Goal: Information Seeking & Learning: Check status

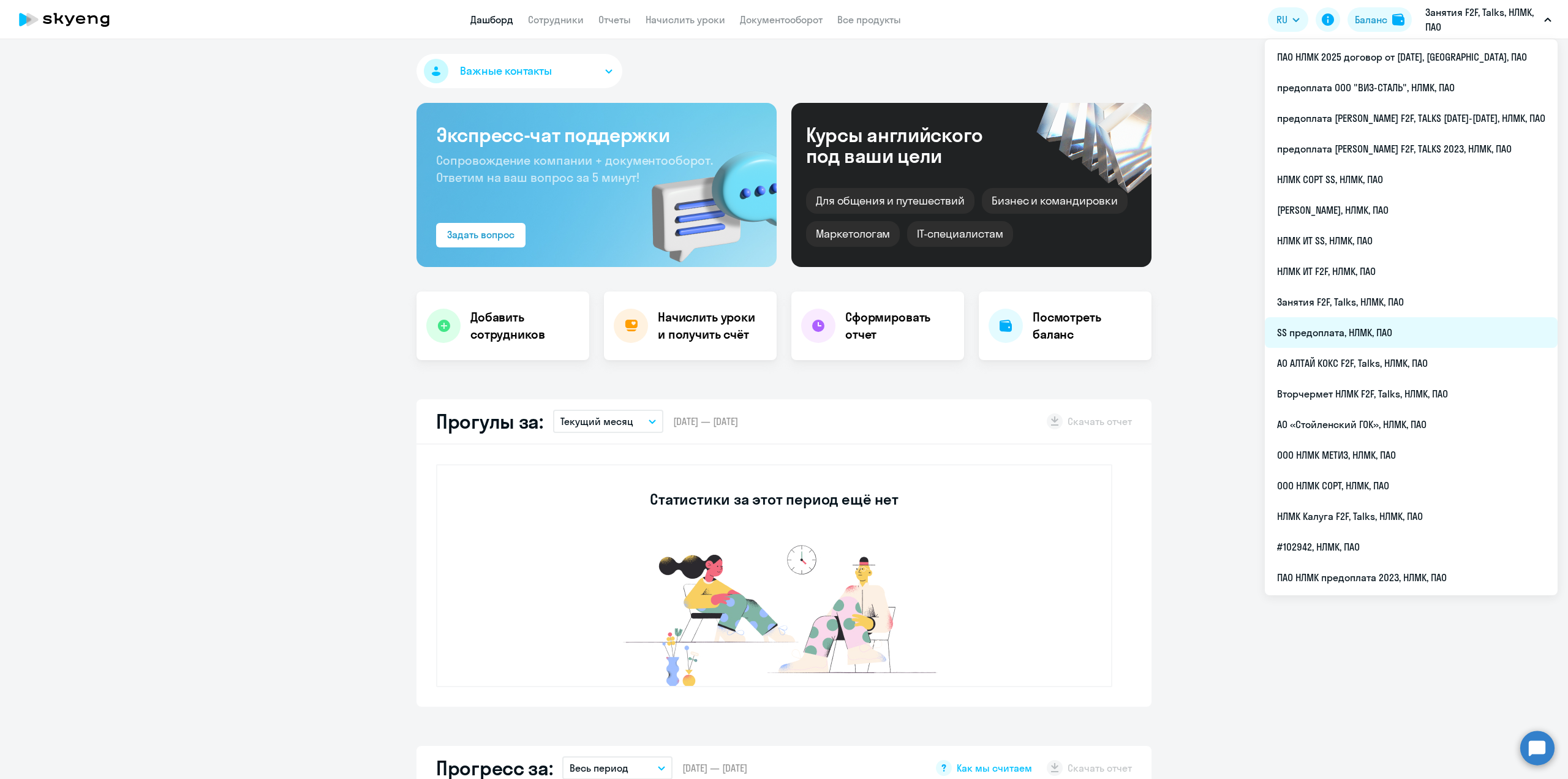
select select "30"
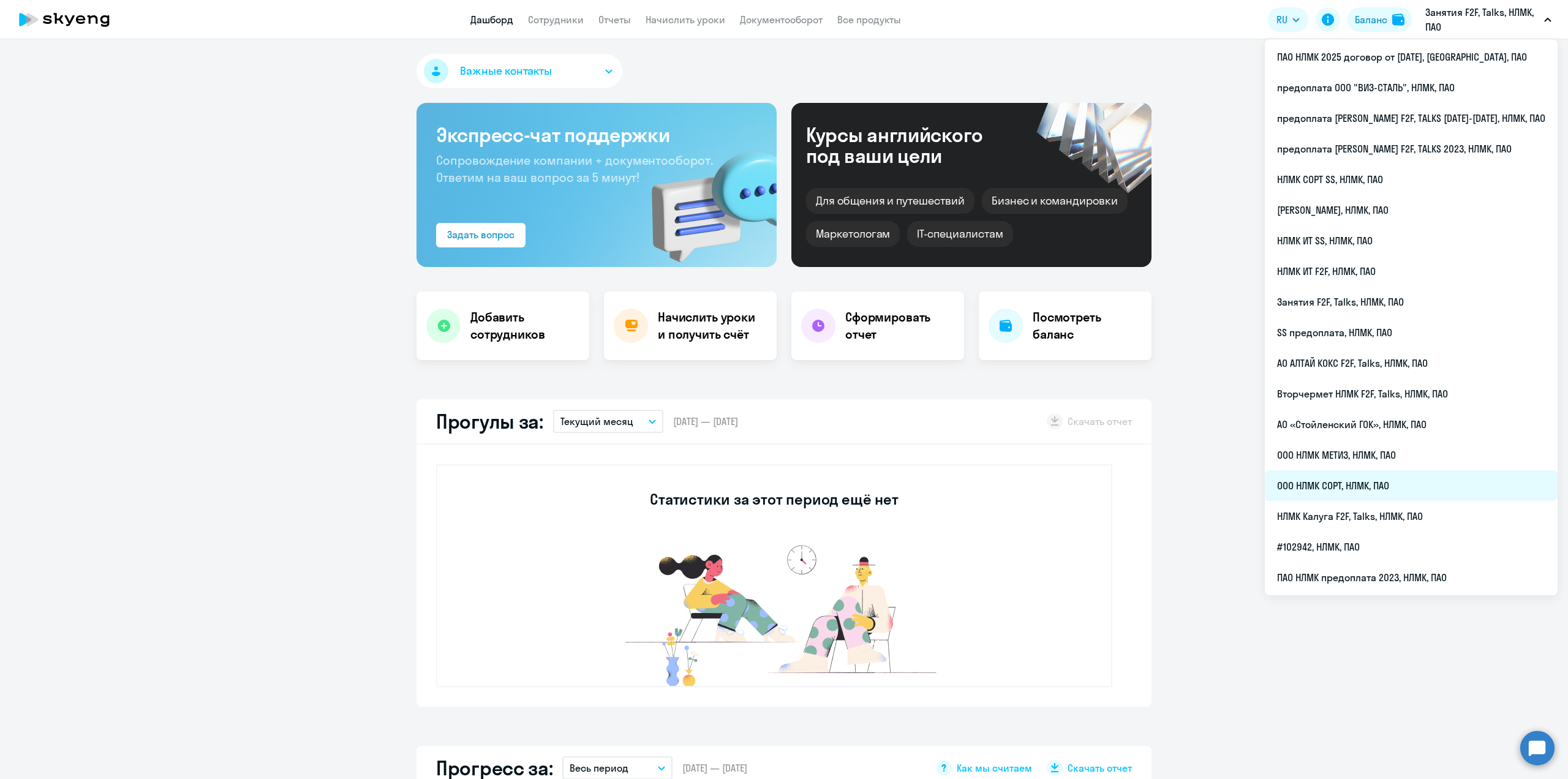
click at [1356, 486] on li "ООО НЛМК СОРТ, НЛМК, ПАО" at bounding box center [1411, 486] width 292 height 31
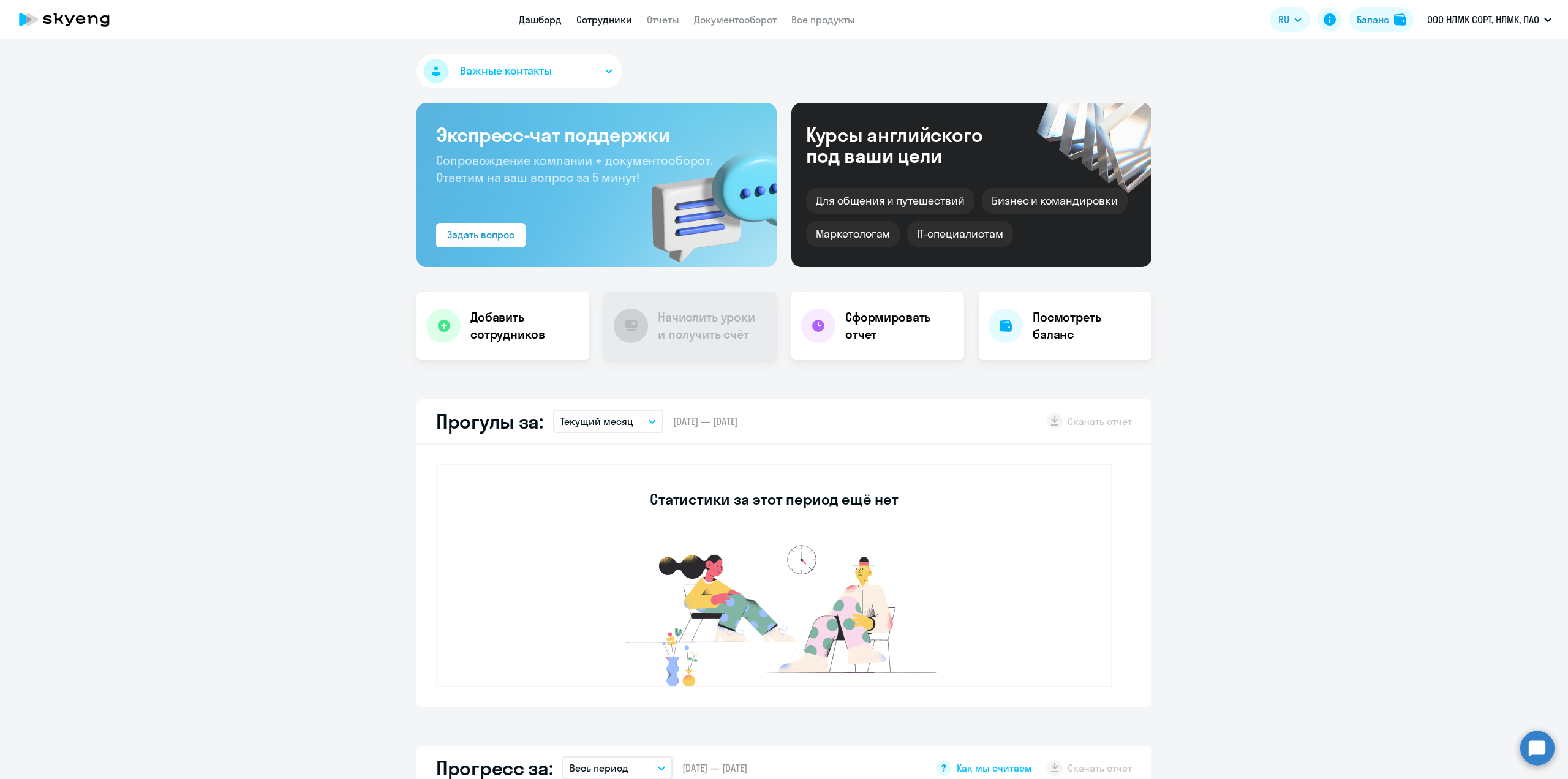
click at [614, 22] on link "Сотрудники" at bounding box center [604, 19] width 55 height 12
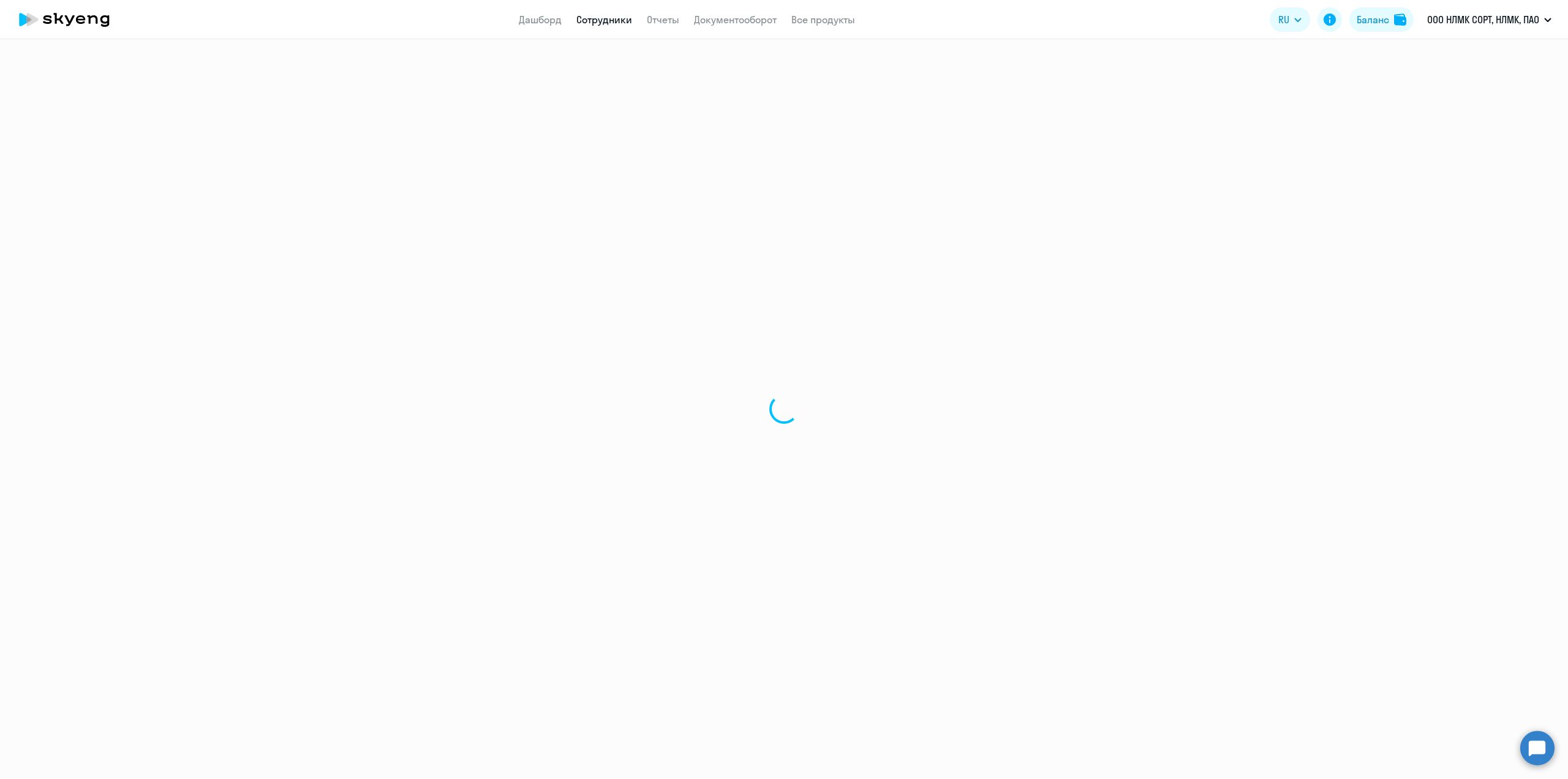
select select "30"
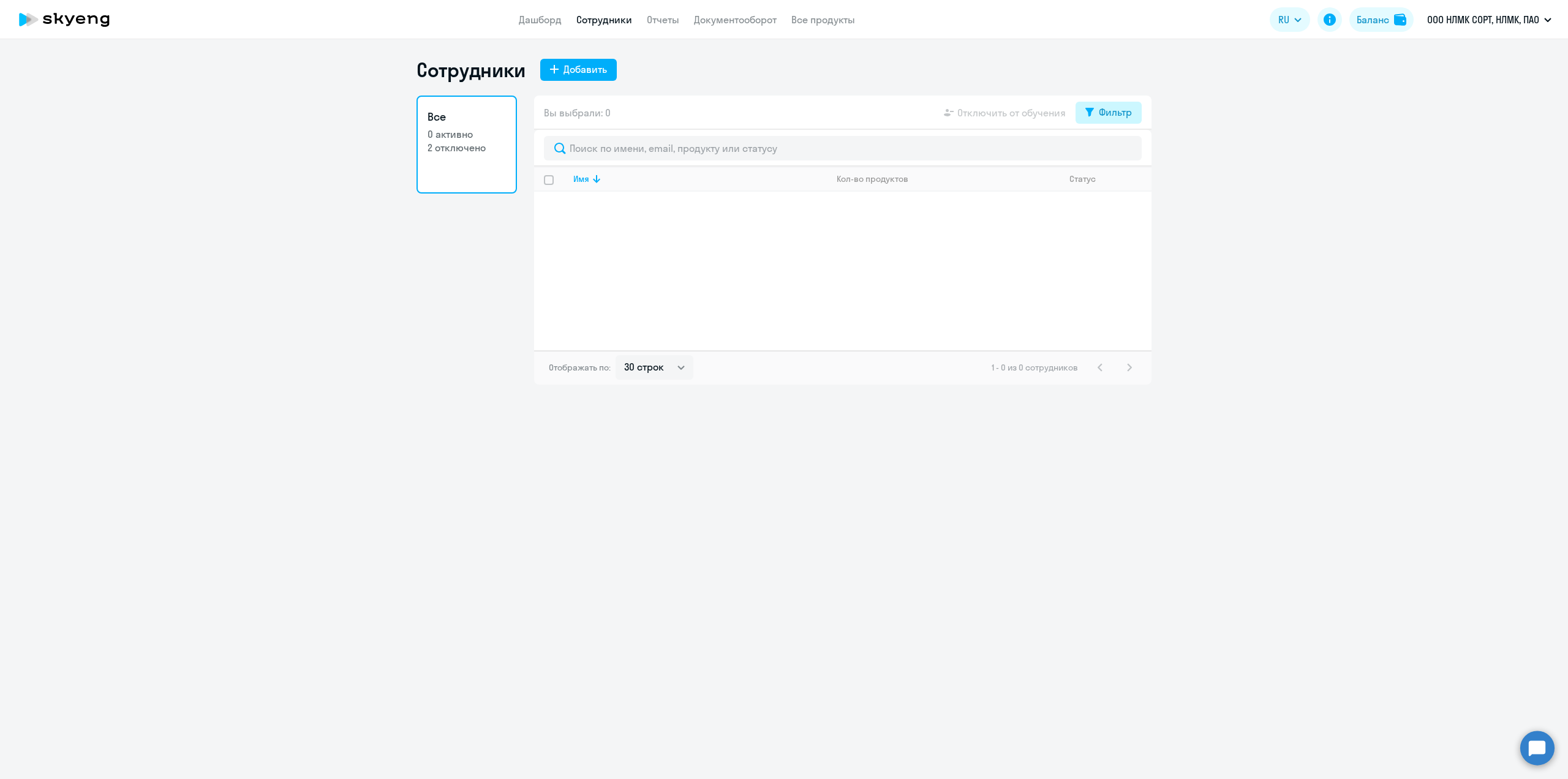
click at [1101, 119] on div "Фильтр" at bounding box center [1115, 112] width 33 height 14
click at [1120, 153] on span at bounding box center [1121, 152] width 21 height 12
click at [1111, 153] on input "checkbox" at bounding box center [1110, 152] width 1 height 1
checkbox input "true"
click at [617, 212] on p "[EMAIL_ADDRESS][DOMAIN_NAME]" at bounding box center [699, 217] width 253 height 11
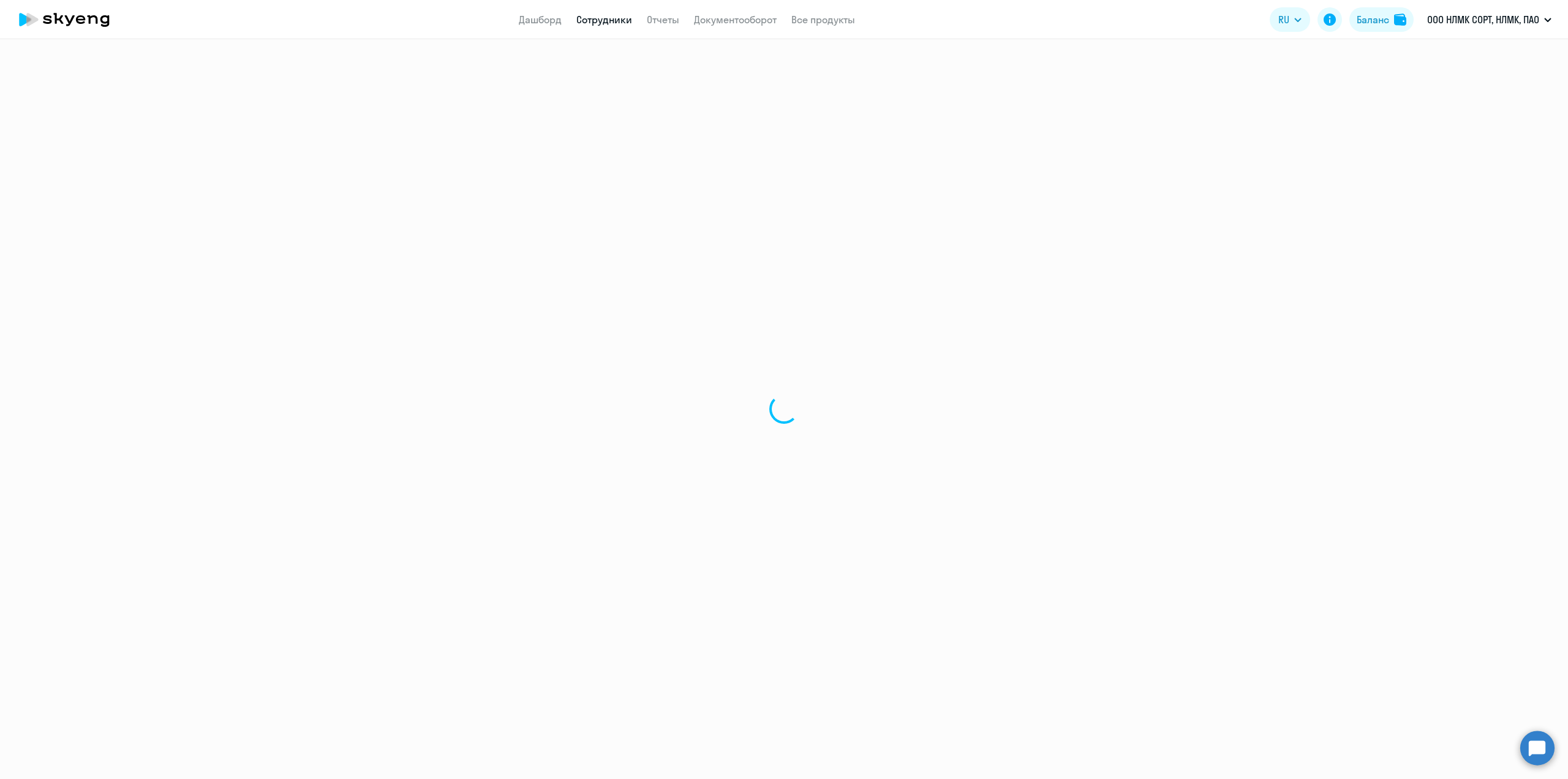
select select "english"
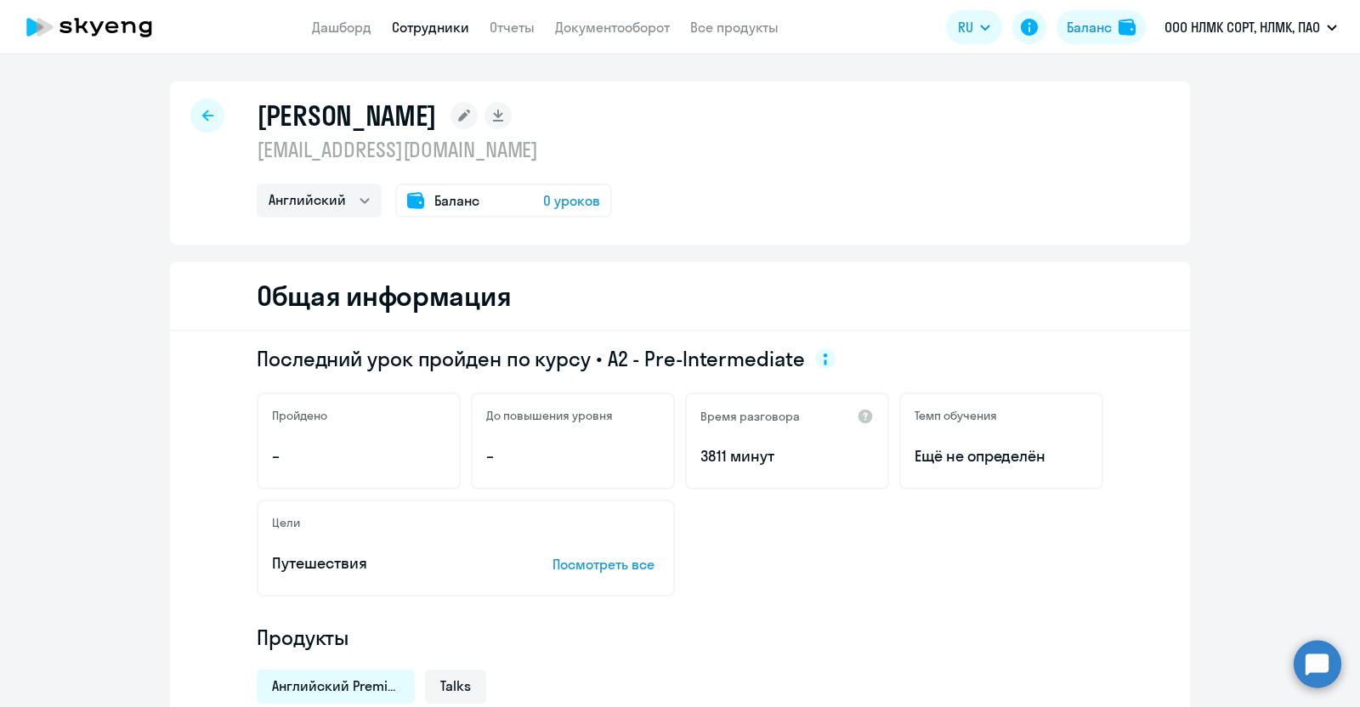
click at [202, 115] on icon at bounding box center [207, 116] width 11 height 12
select select "30"
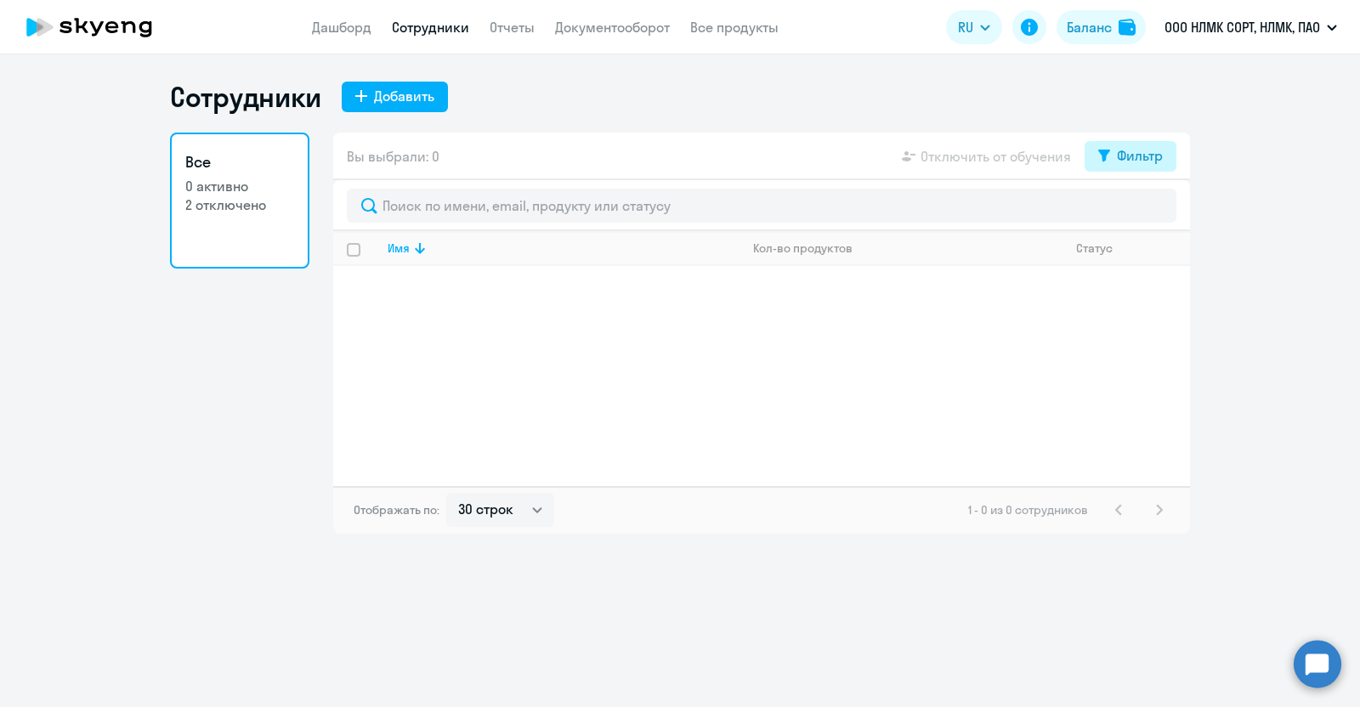
click at [1127, 152] on div "Фильтр" at bounding box center [1140, 155] width 46 height 20
click at [1152, 214] on span at bounding box center [1148, 211] width 29 height 17
click at [1134, 211] on input "checkbox" at bounding box center [1133, 210] width 1 height 1
checkbox input "true"
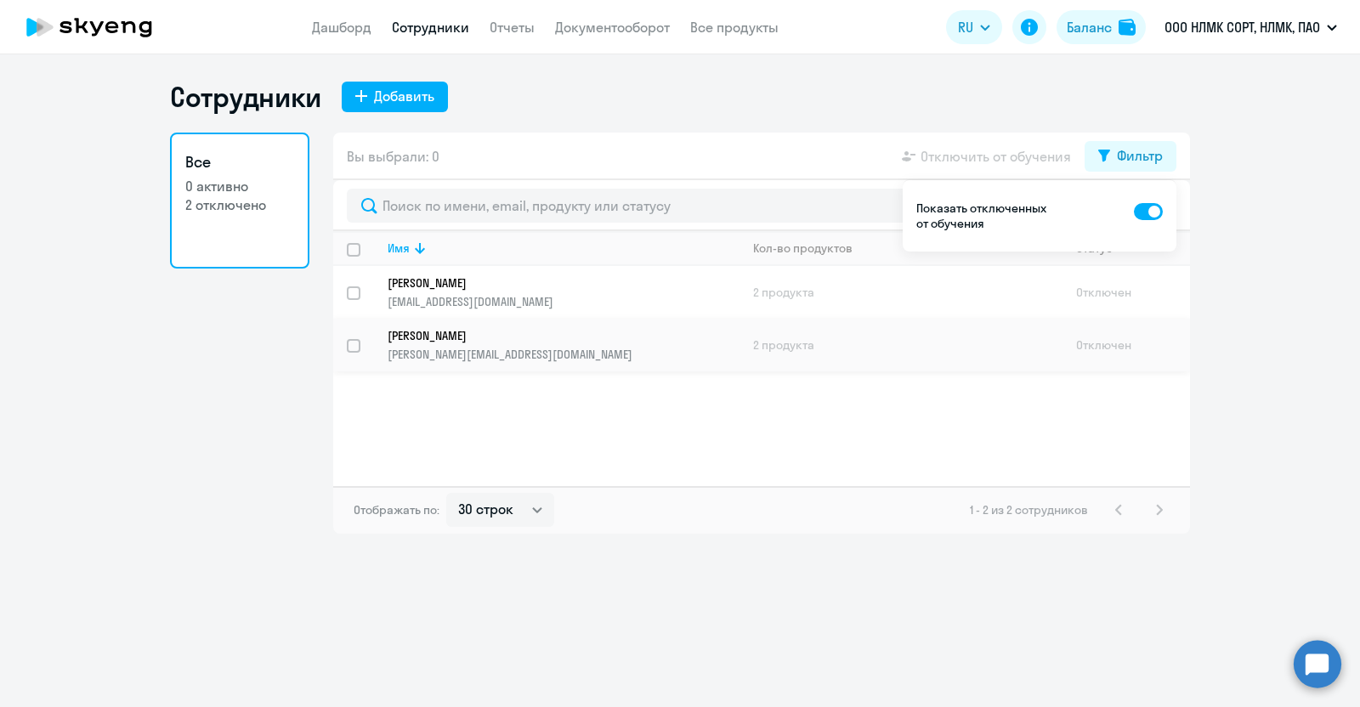
click at [471, 347] on p "[PERSON_NAME][EMAIL_ADDRESS][DOMAIN_NAME]" at bounding box center [563, 354] width 351 height 15
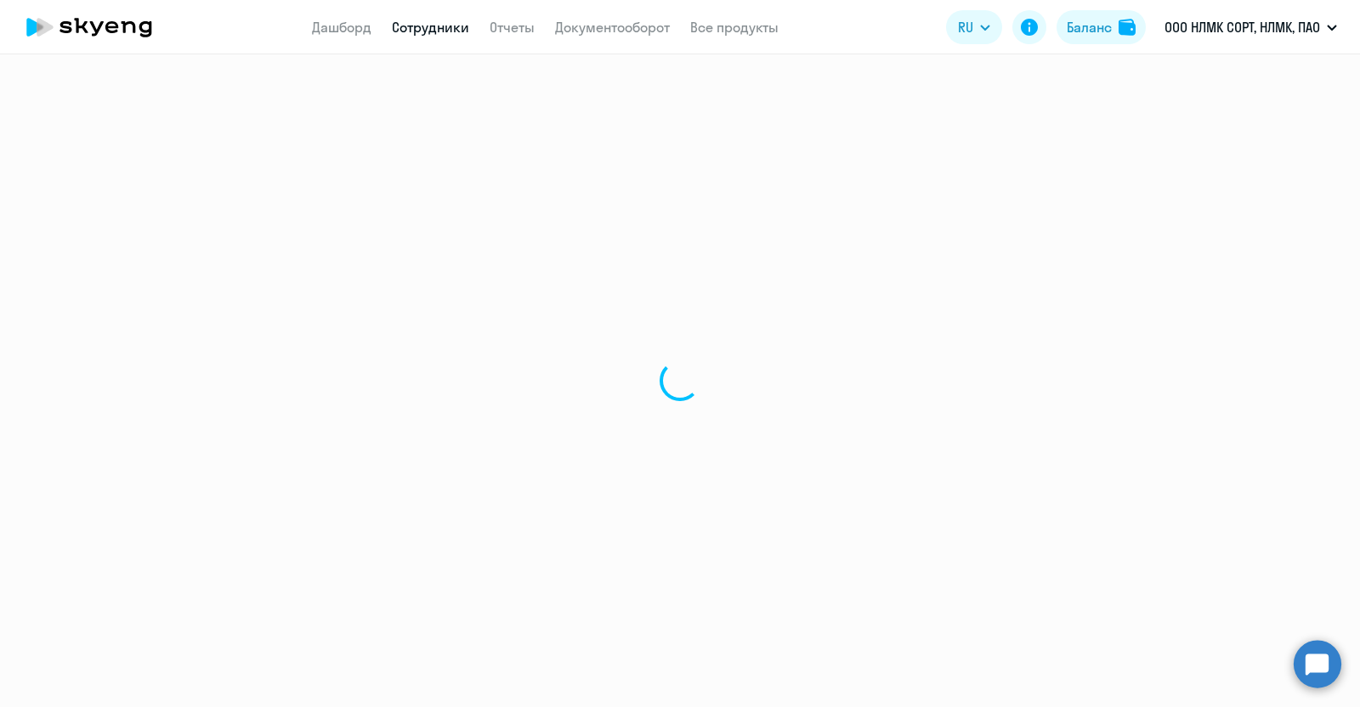
select select "english"
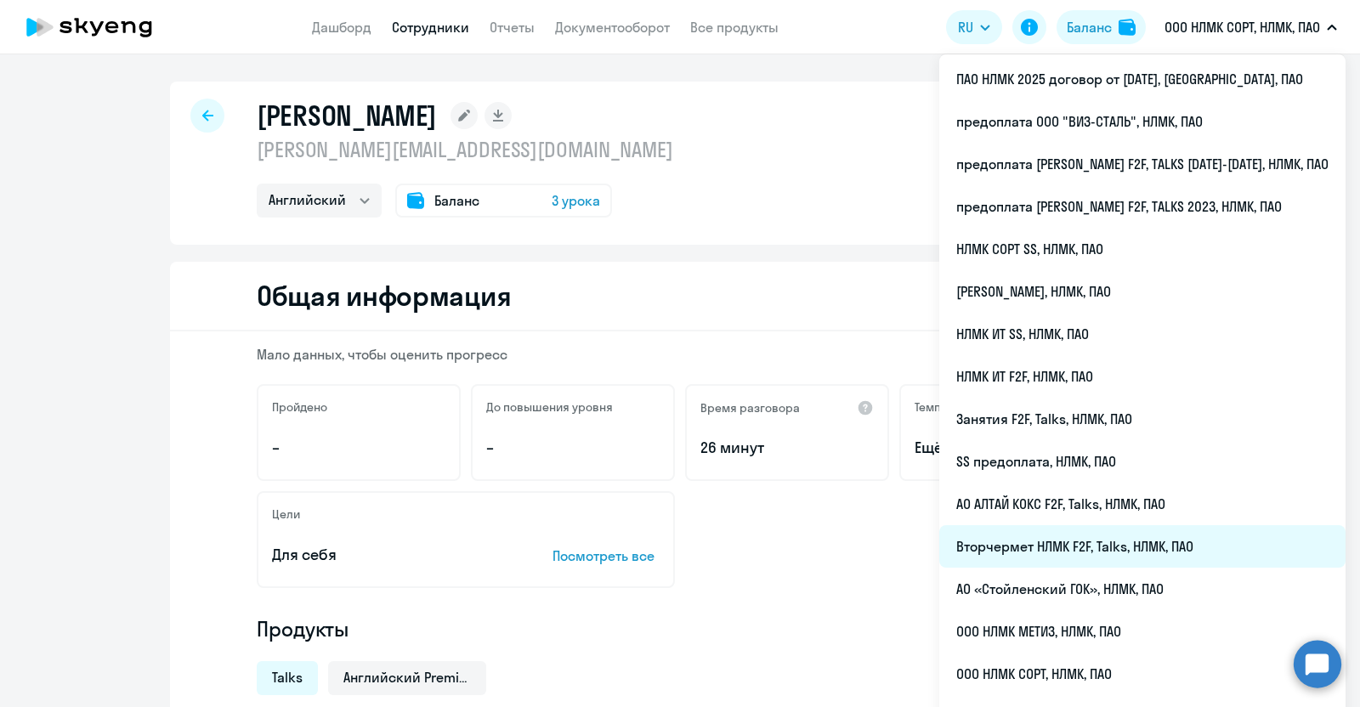
click at [1071, 542] on li "Вторчермет НЛМК F2F, Talks, НЛМК, ПАО" at bounding box center [1142, 546] width 406 height 43
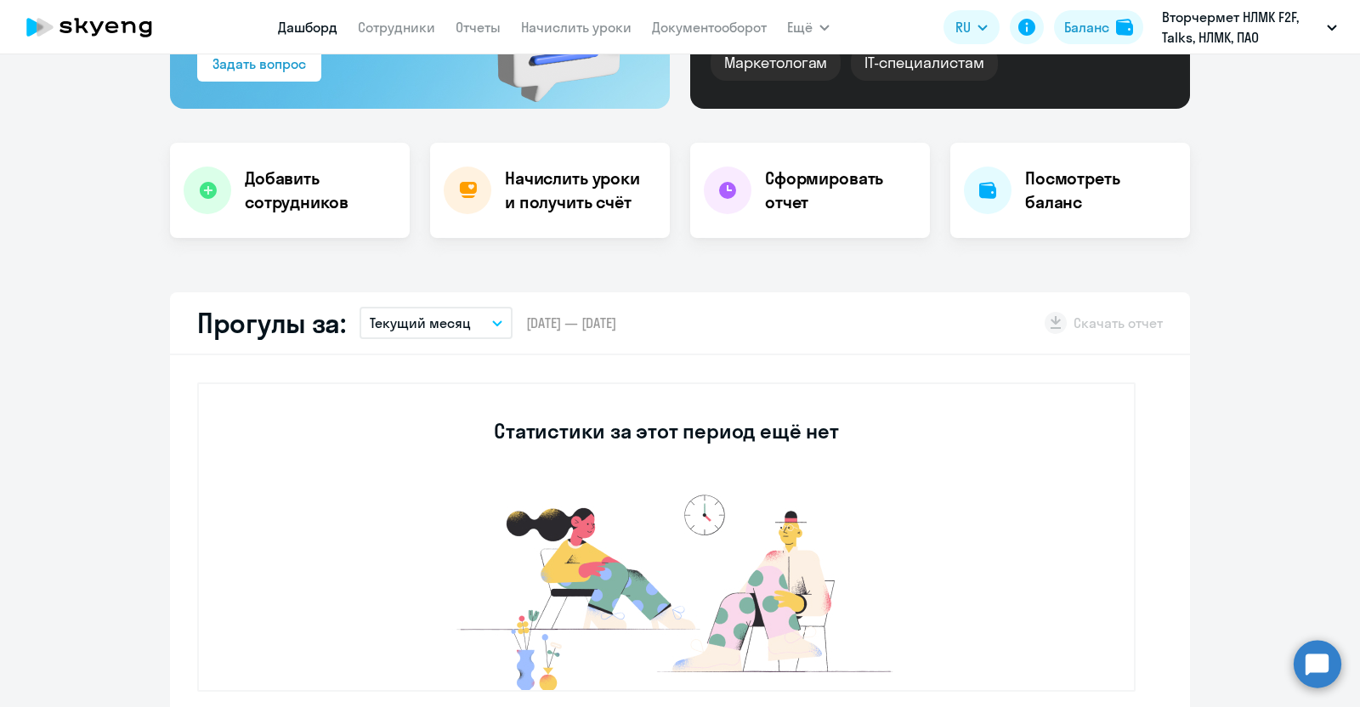
select select "30"
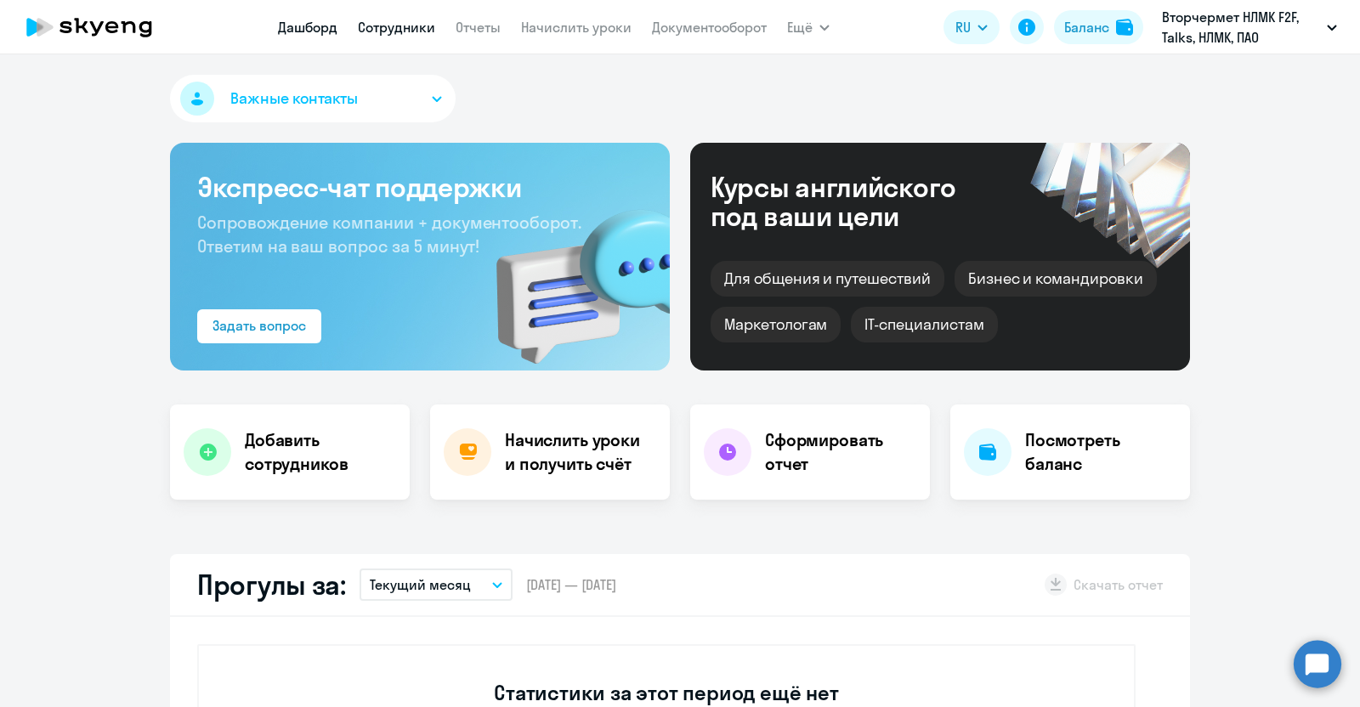
click at [387, 32] on link "Сотрудники" at bounding box center [396, 27] width 77 height 17
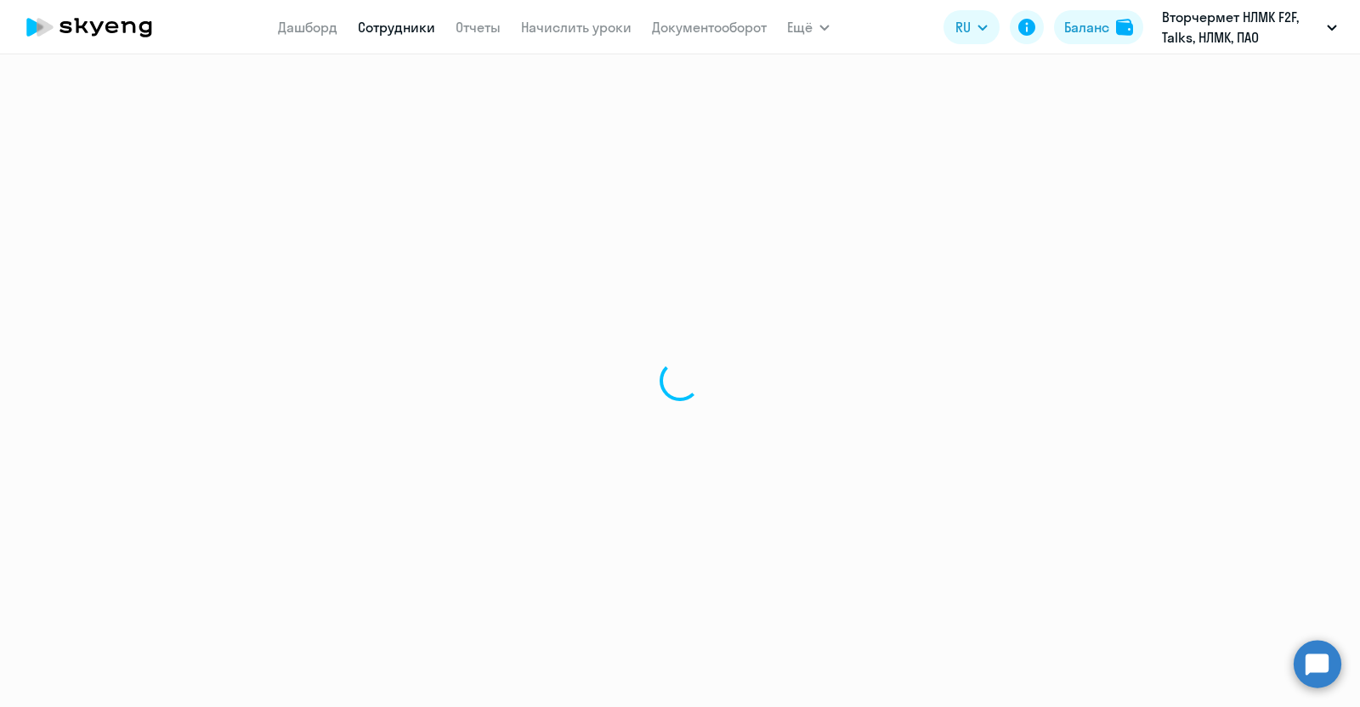
select select "30"
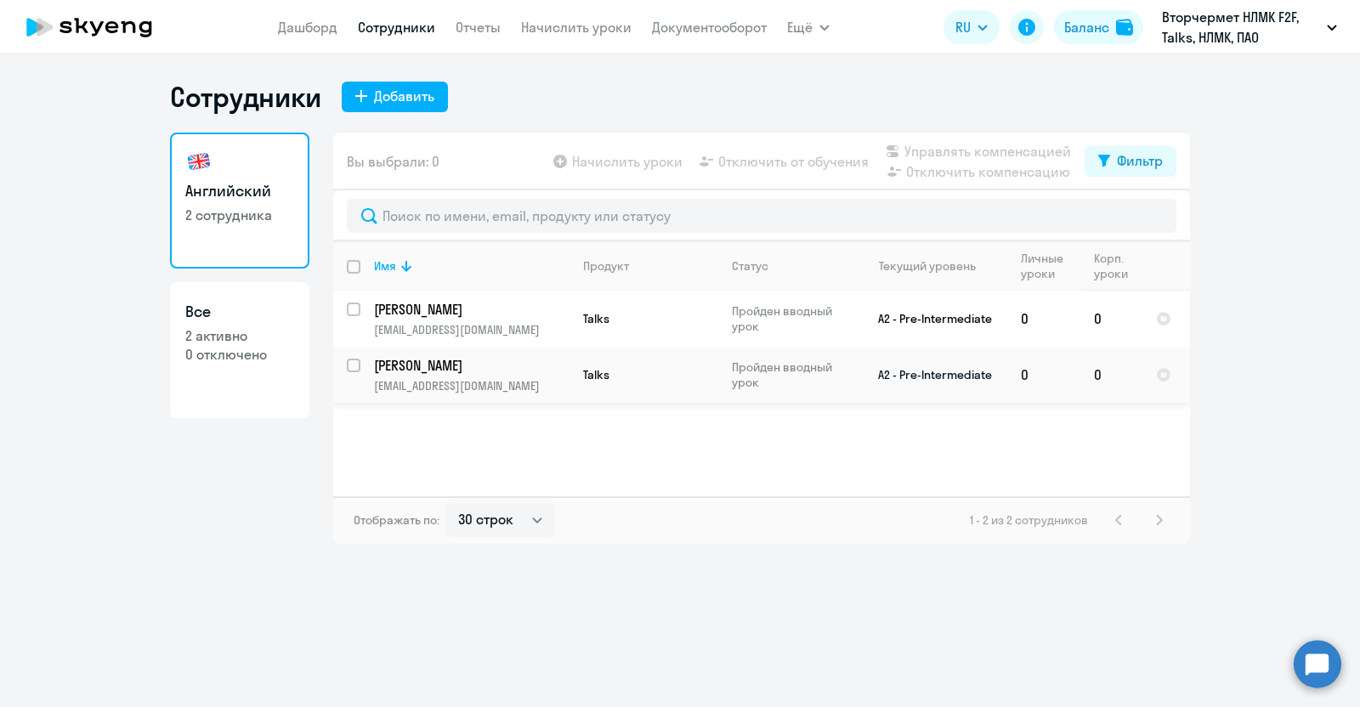
click at [456, 374] on p "[PERSON_NAME]" at bounding box center [470, 365] width 192 height 19
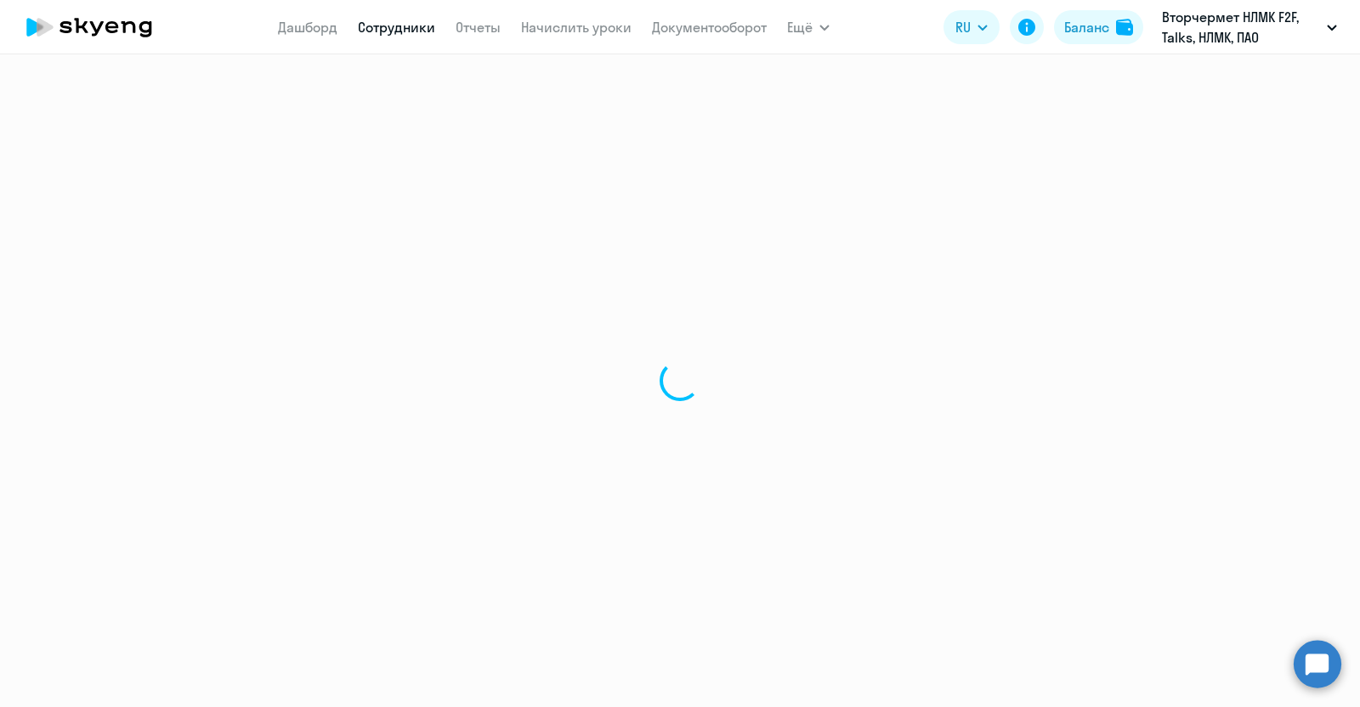
select select "english"
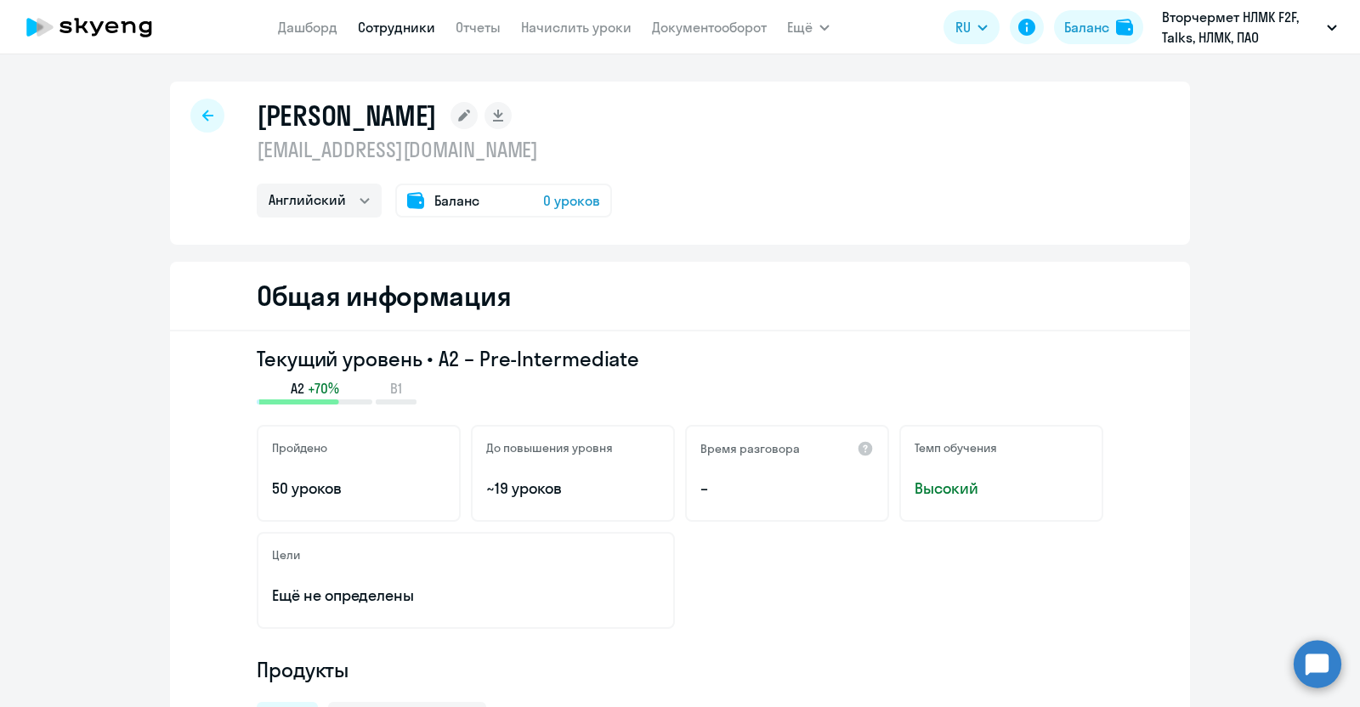
select select "30"
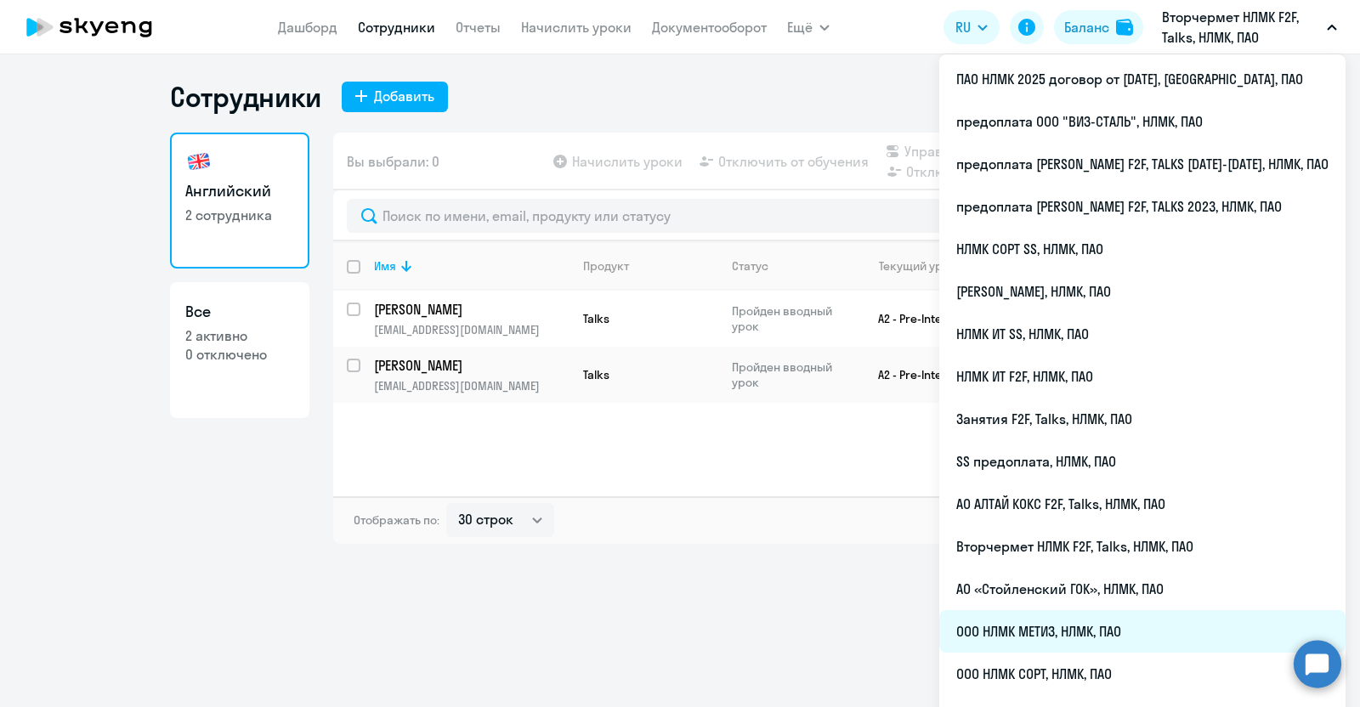
click at [1093, 629] on li "ООО НЛМК МЕТИЗ, НЛМК, ПАО" at bounding box center [1142, 631] width 406 height 43
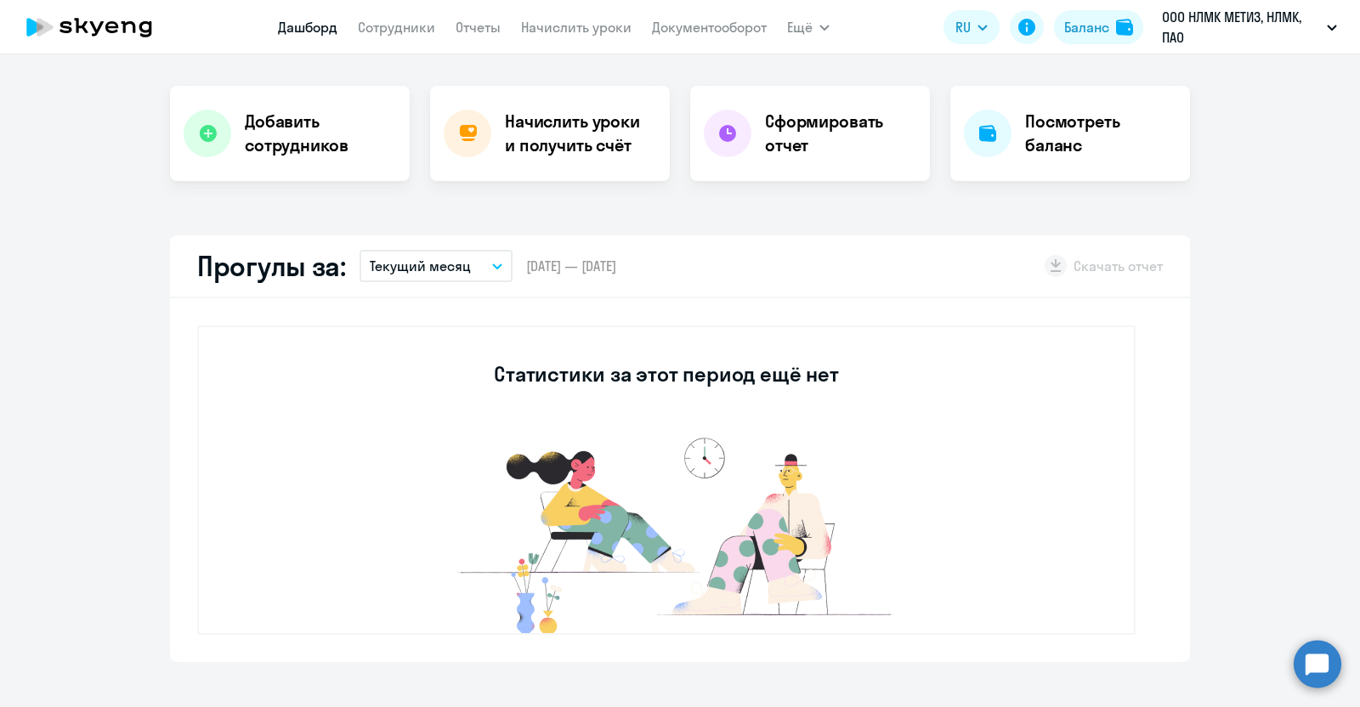
select select "30"
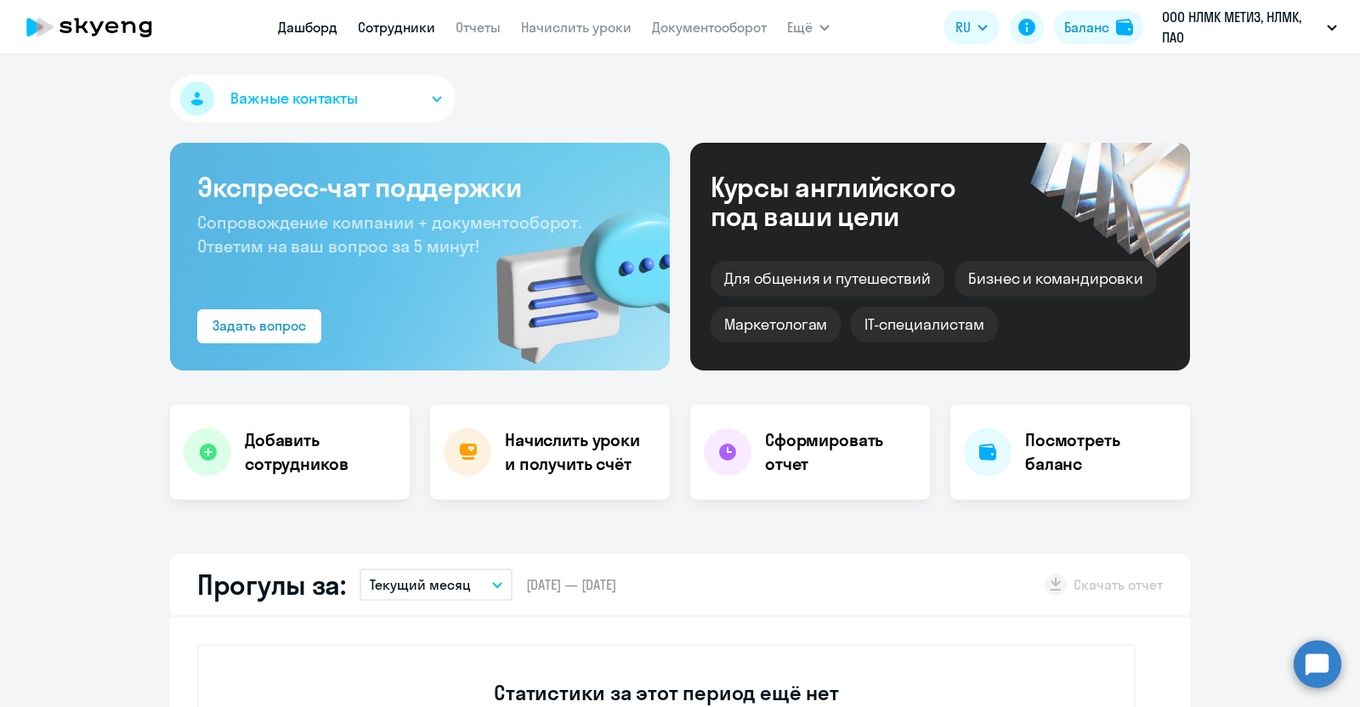
click at [424, 26] on link "Сотрудники" at bounding box center [396, 27] width 77 height 17
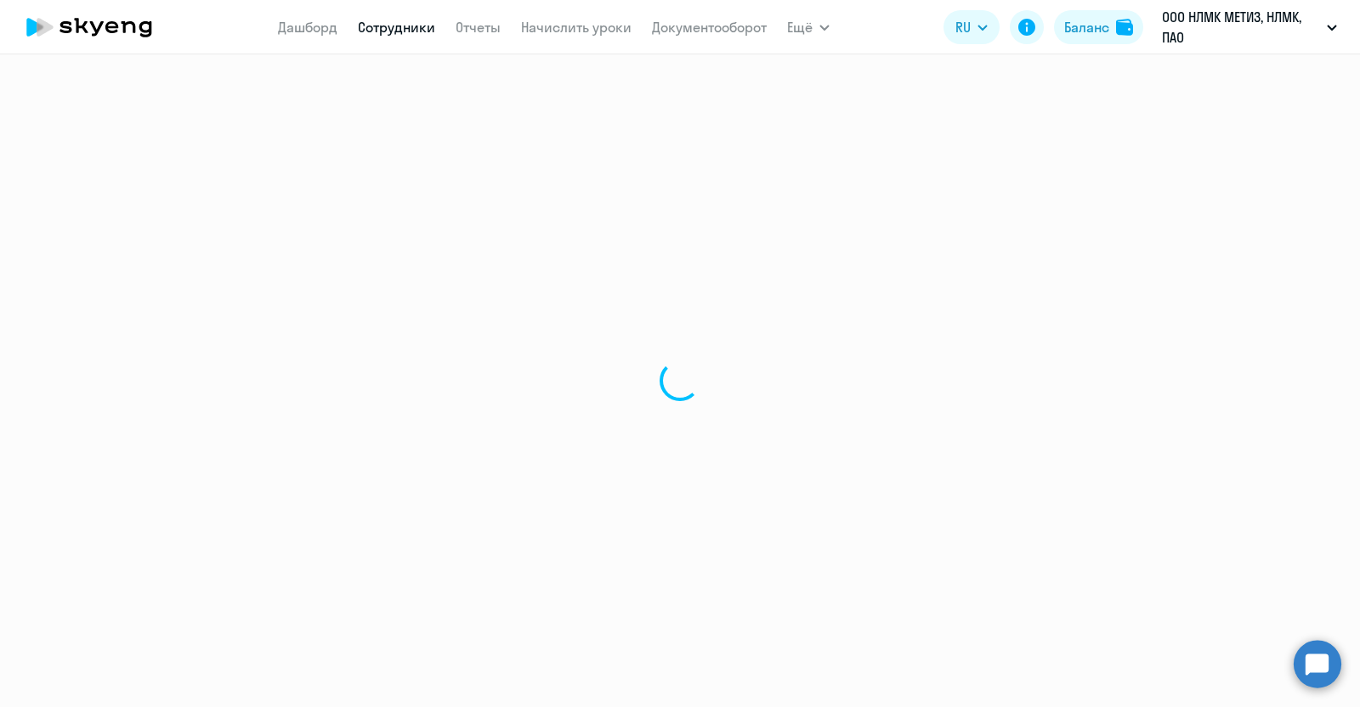
select select "30"
